Goal: Task Accomplishment & Management: Manage account settings

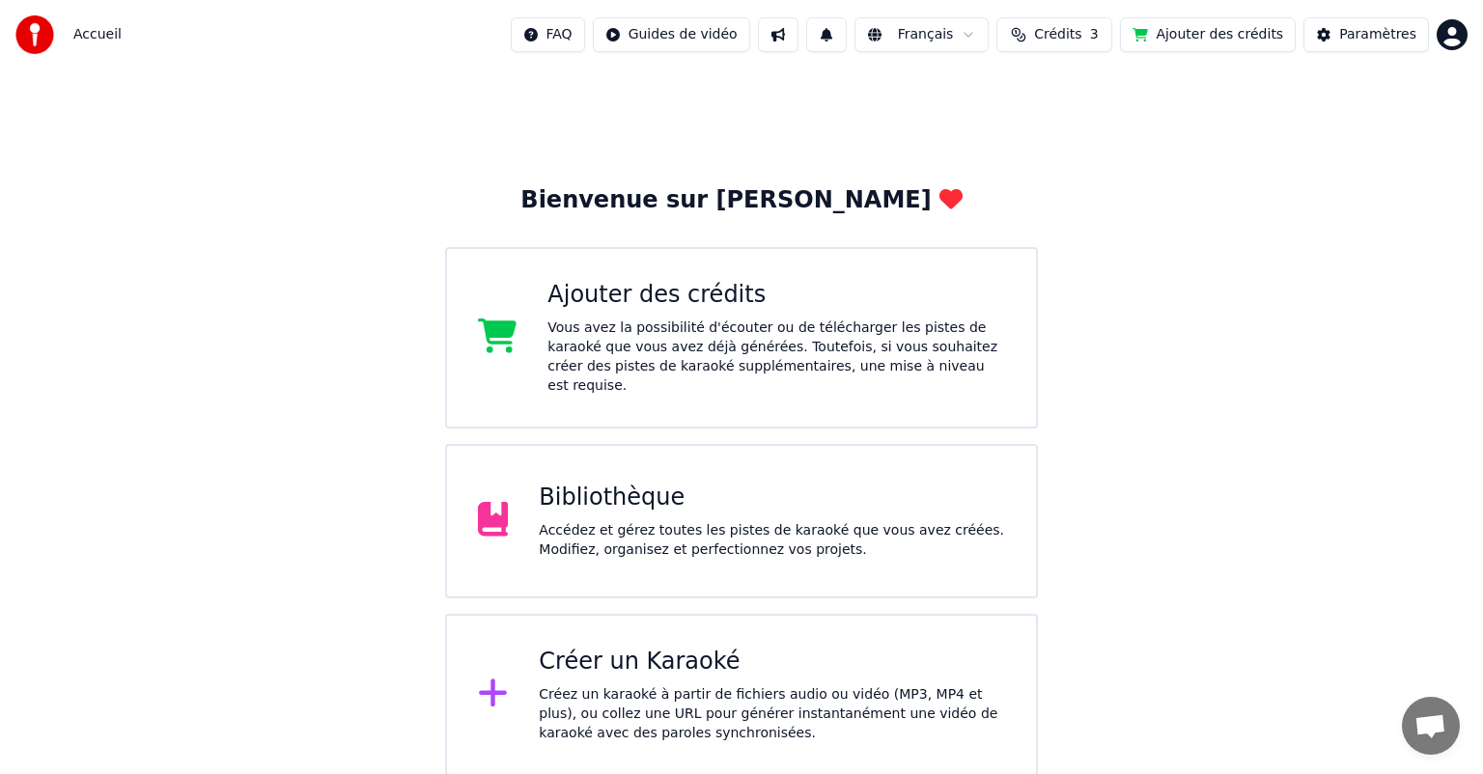
click at [1094, 47] on button "Crédits 3" at bounding box center [1055, 34] width 116 height 35
click at [1087, 181] on button "Actualiser" at bounding box center [1076, 179] width 115 height 35
click at [1139, 97] on th "Expiration (jours)" at bounding box center [1152, 91] width 132 height 39
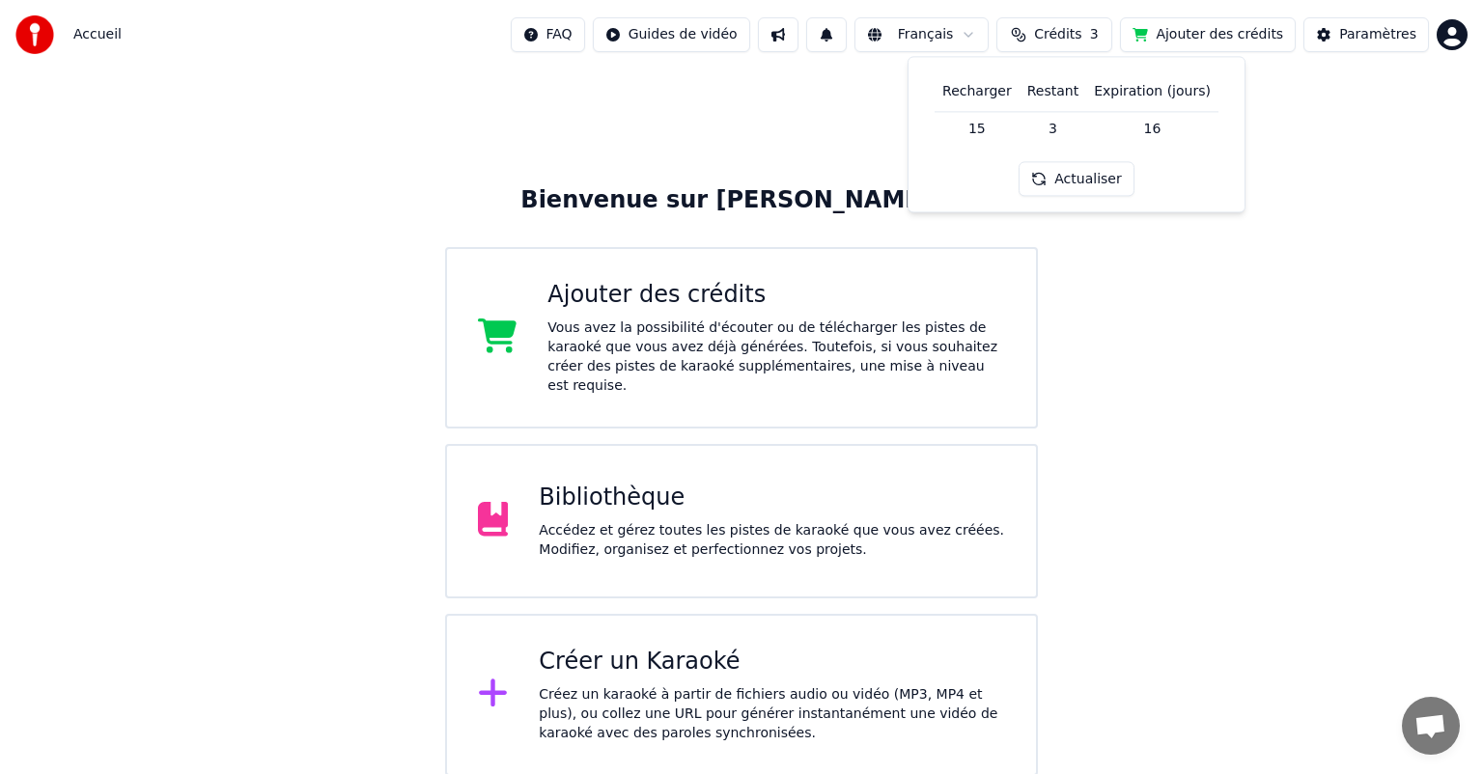
click at [104, 35] on span "Accueil" at bounding box center [97, 34] width 48 height 19
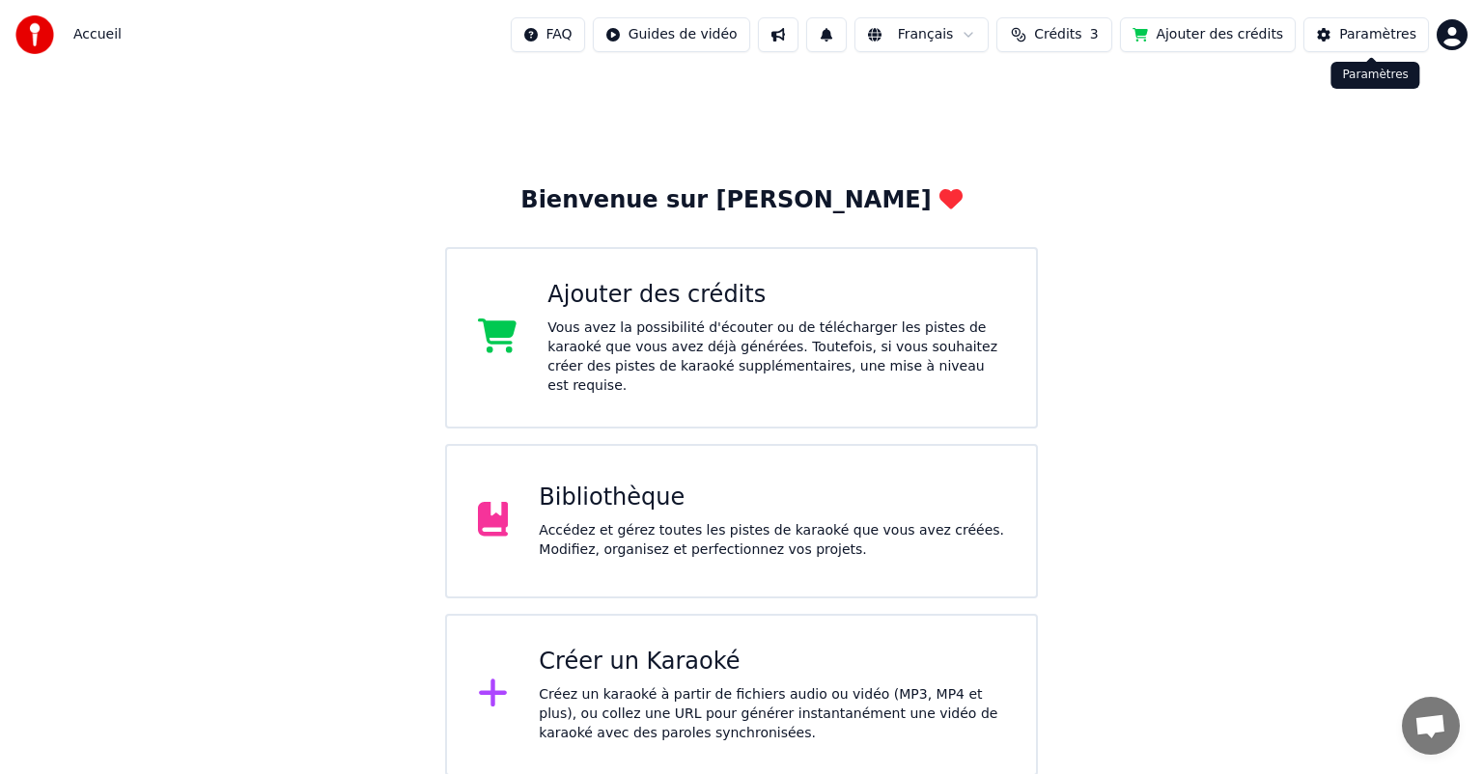
click at [1397, 35] on div "Paramètres" at bounding box center [1377, 34] width 77 height 19
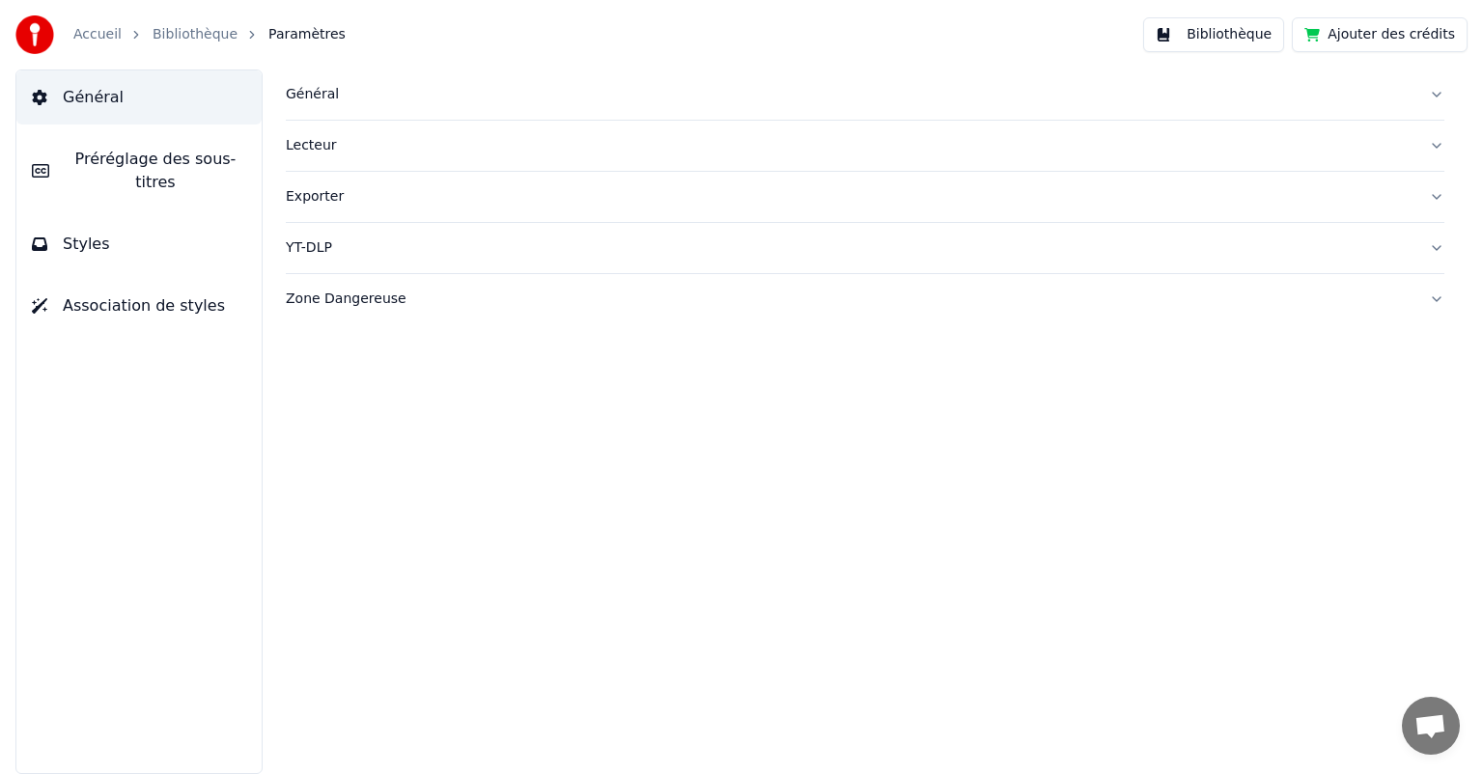
click at [322, 98] on div "Général" at bounding box center [850, 94] width 1128 height 19
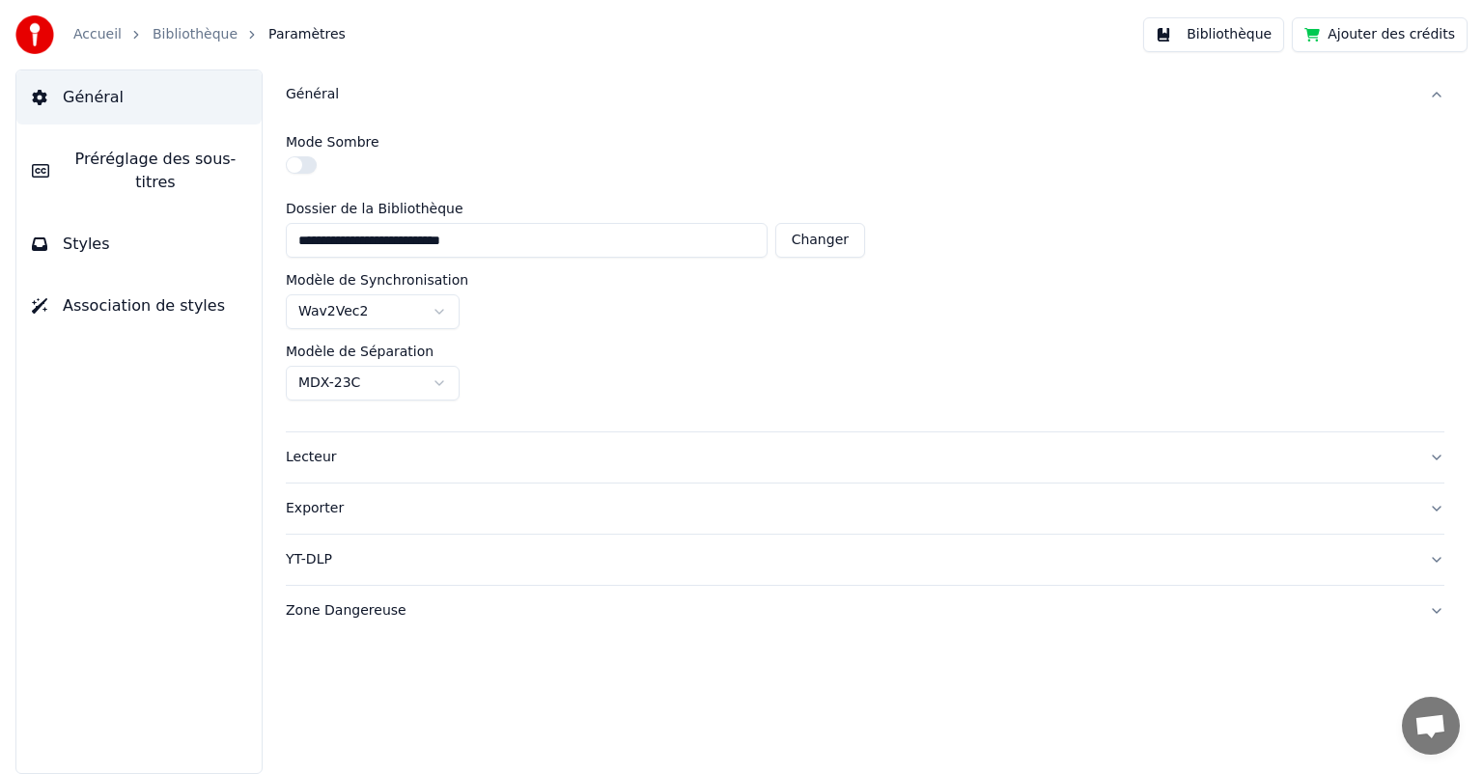
click at [1344, 39] on button "Ajouter des crédits" at bounding box center [1380, 34] width 176 height 35
click at [105, 32] on link "Accueil" at bounding box center [97, 34] width 48 height 19
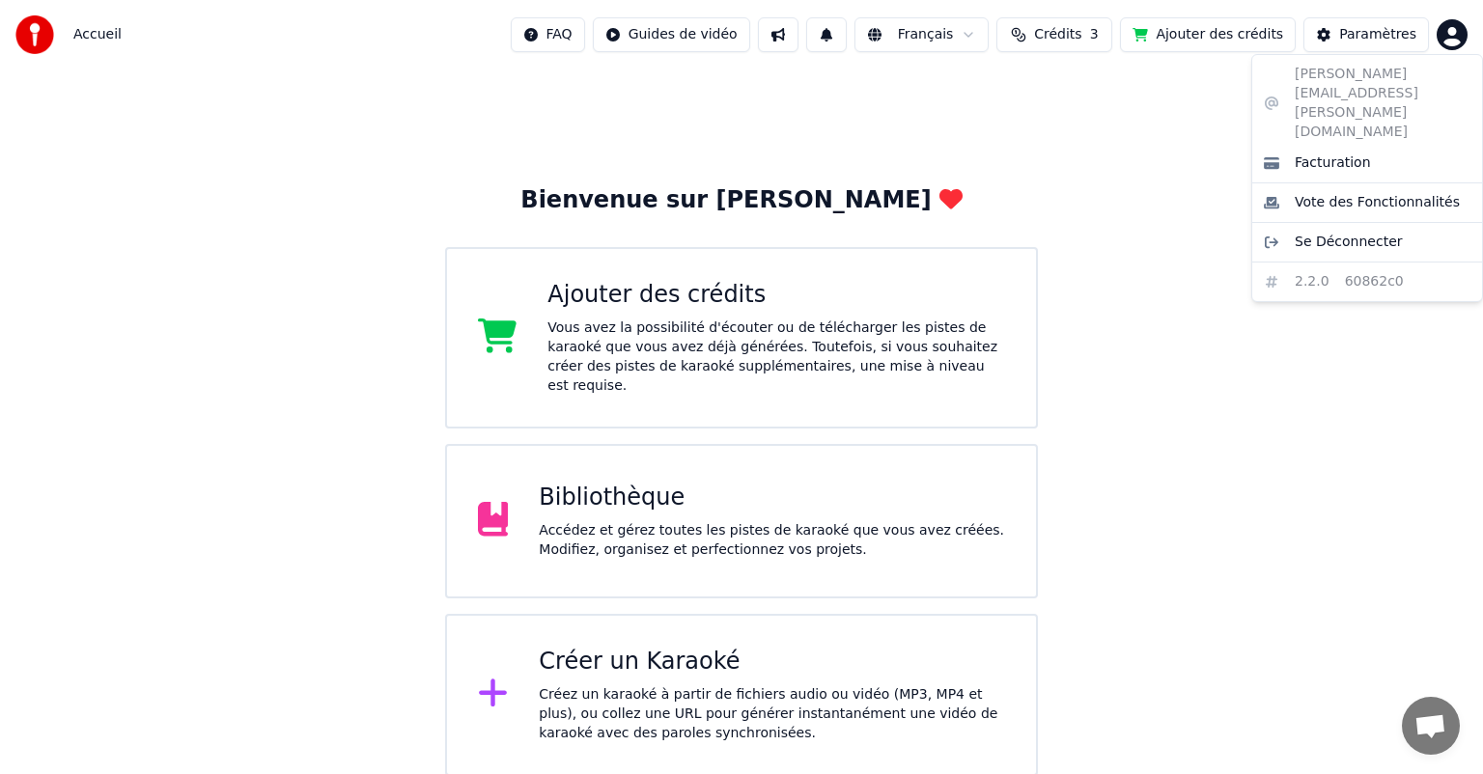
click at [1448, 42] on html "Accueil FAQ Guides de vidéo Français Crédits 3 Ajouter des crédits Paramètres B…" at bounding box center [741, 388] width 1483 height 776
click at [1340, 233] on span "Se Déconnecter" at bounding box center [1349, 242] width 108 height 19
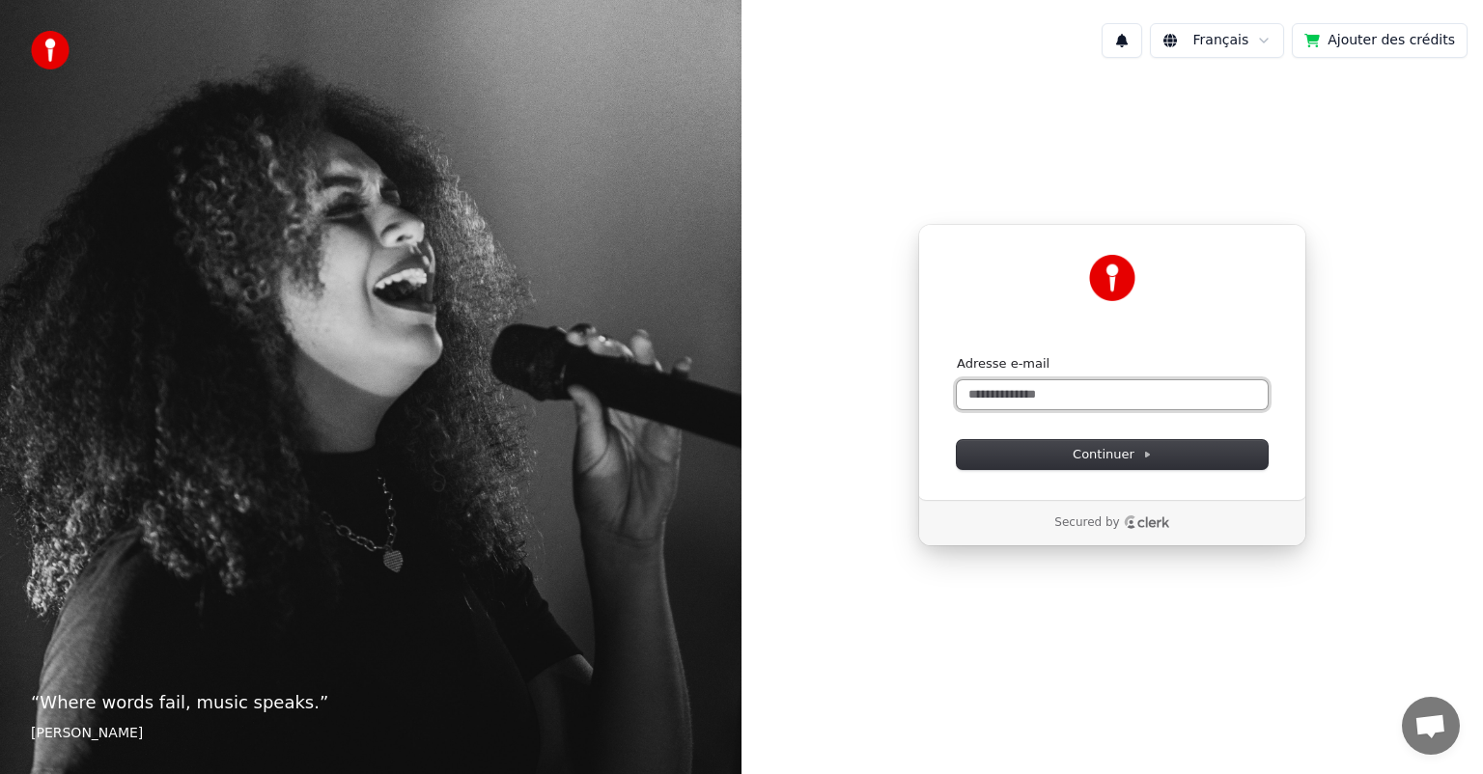
click at [1016, 395] on input "Adresse e-mail" at bounding box center [1112, 394] width 311 height 29
click at [1105, 453] on span "Continuer" at bounding box center [1112, 454] width 79 height 17
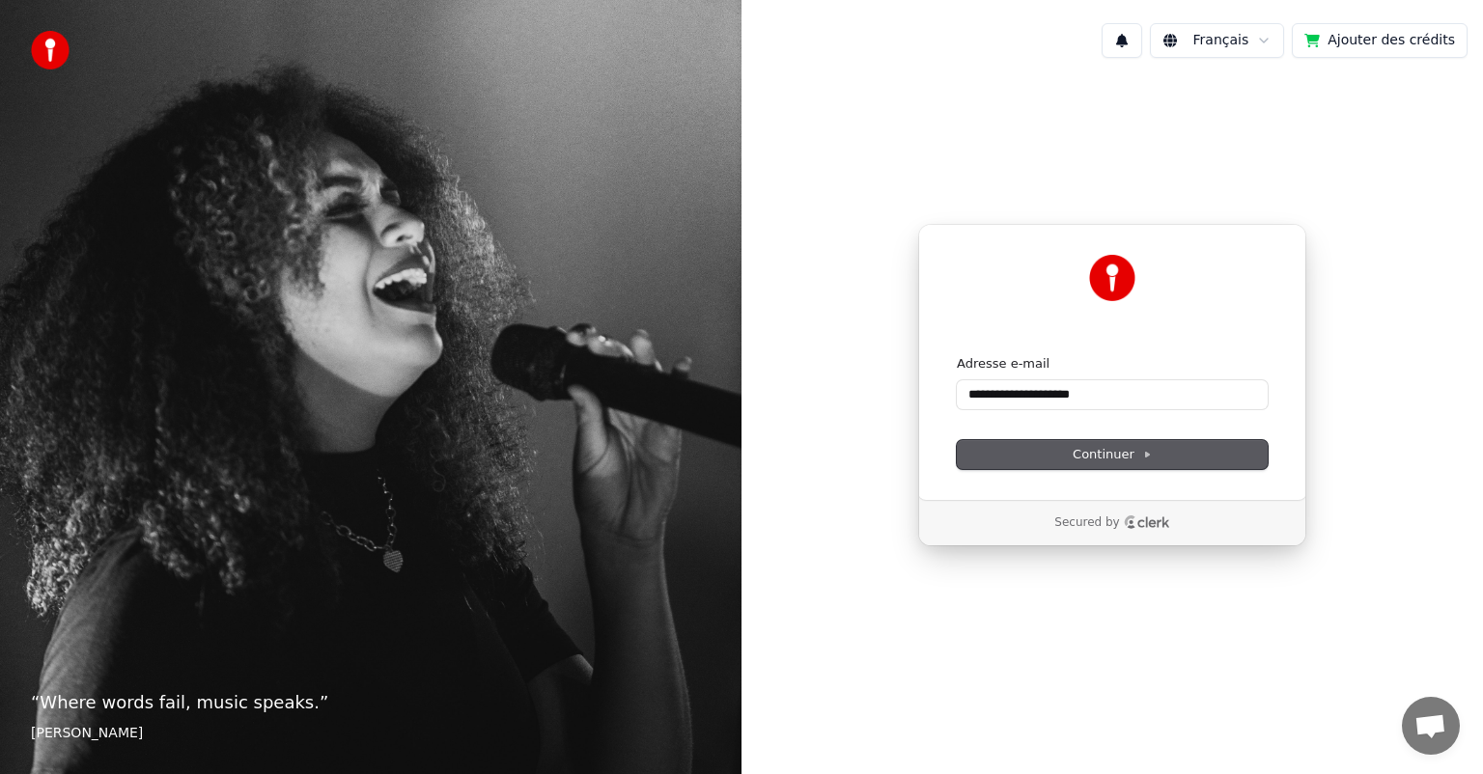
type input "**********"
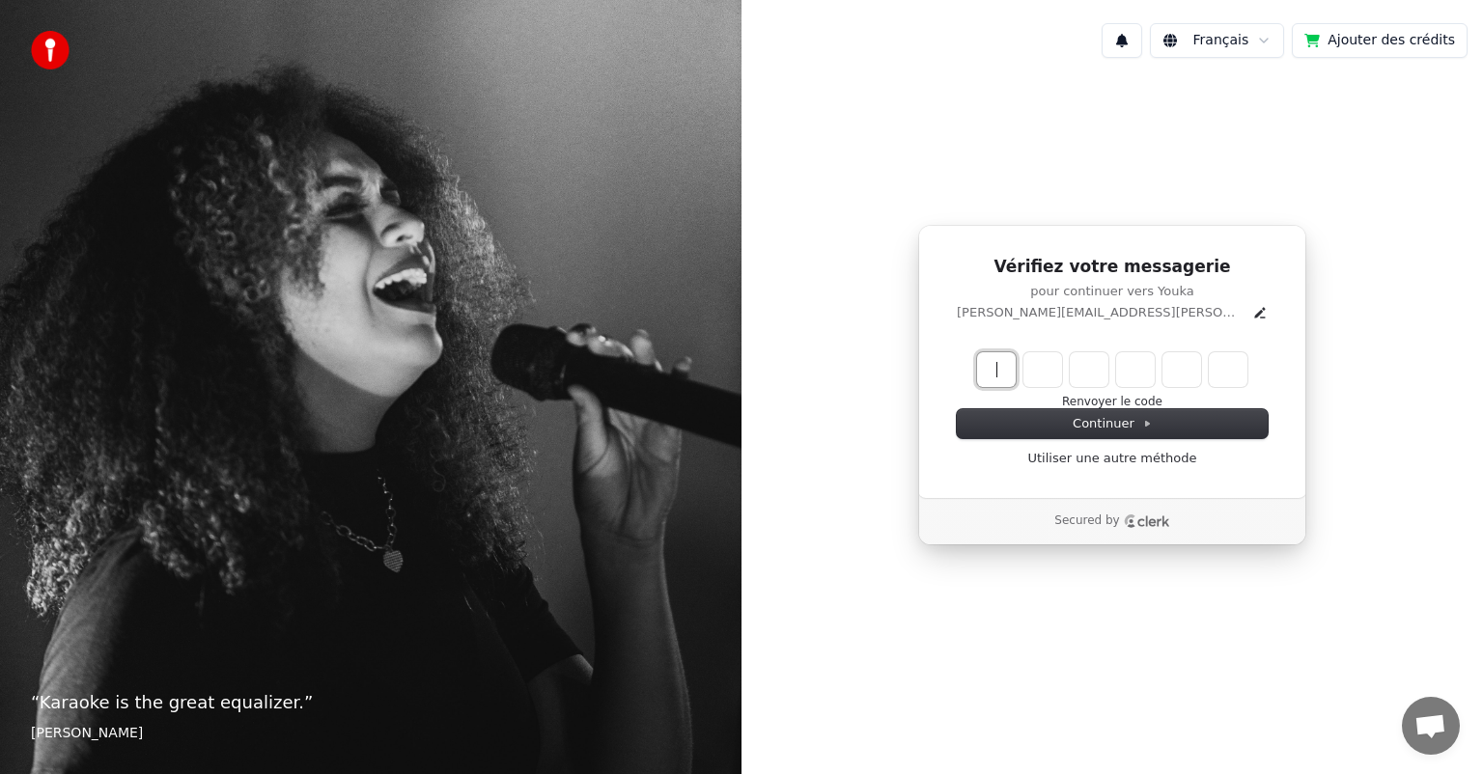
click at [986, 375] on input "Enter verification code" at bounding box center [1131, 369] width 309 height 35
type input "******"
